Goal: Information Seeking & Learning: Learn about a topic

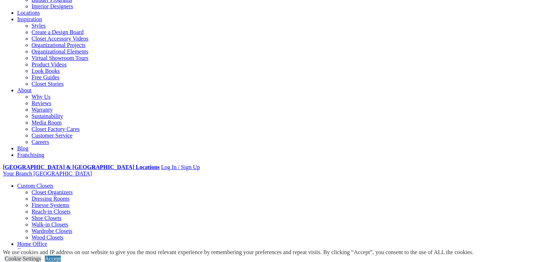
scroll to position [110, 0]
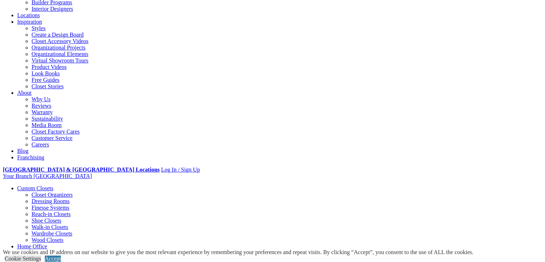
click at [47, 185] on link "Custom Closets" at bounding box center [35, 188] width 36 height 6
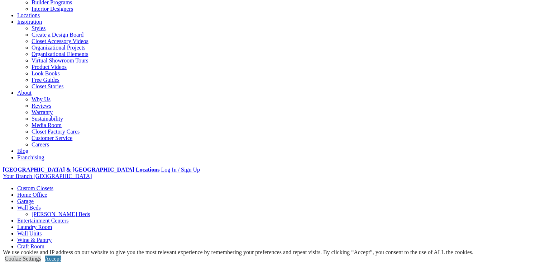
click at [48, 185] on link "Custom Closets" at bounding box center [35, 188] width 36 height 6
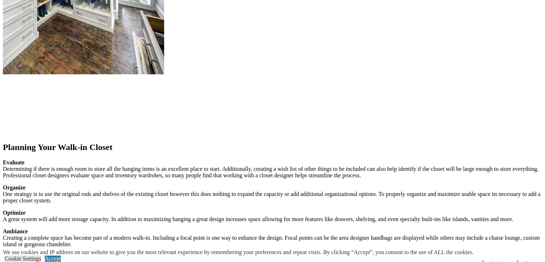
scroll to position [1085, 0]
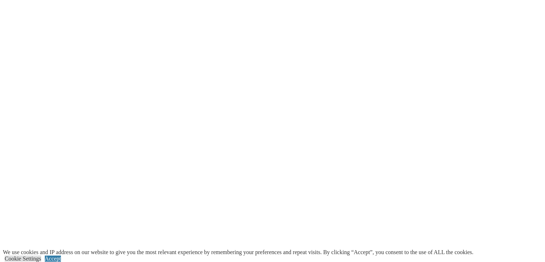
scroll to position [1486, 0]
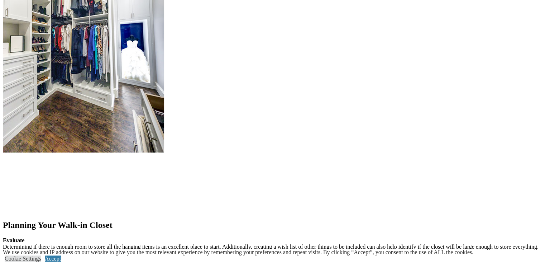
scroll to position [828, 0]
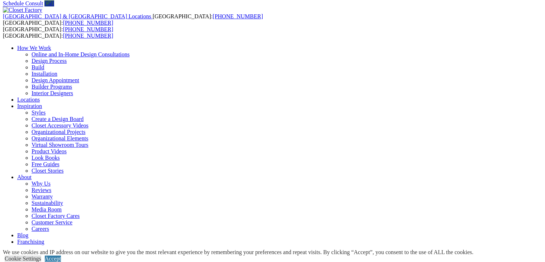
scroll to position [0, 0]
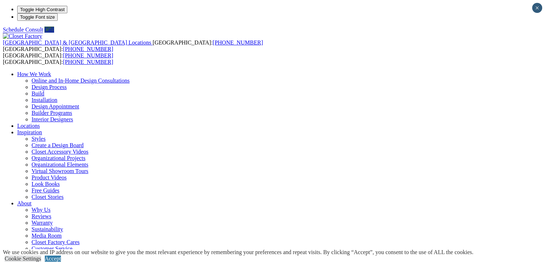
click at [42, 129] on link "Inspiration" at bounding box center [29, 132] width 25 height 6
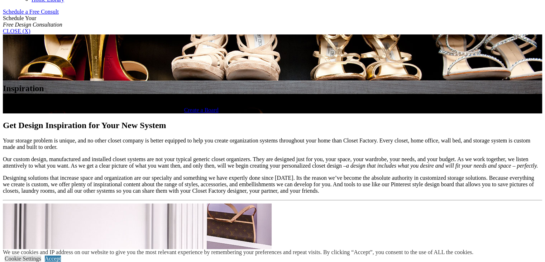
scroll to position [449, 0]
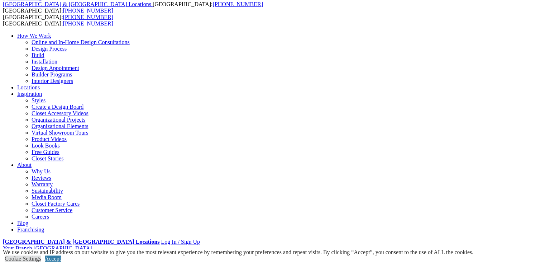
scroll to position [37, 0]
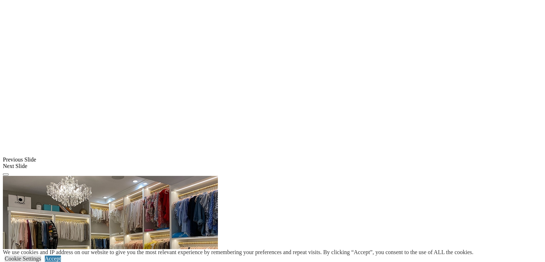
scroll to position [562, 0]
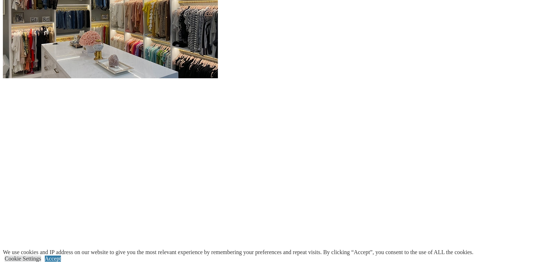
scroll to position [797, 0]
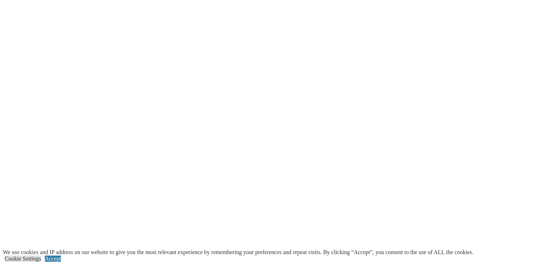
scroll to position [1010, 0]
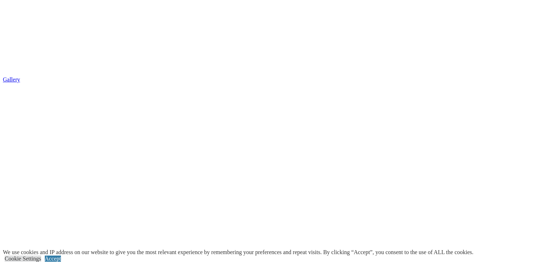
scroll to position [1344, 0]
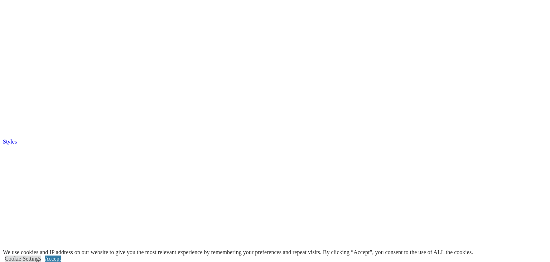
click at [0, 0] on span at bounding box center [0, 0] width 0 height 0
